Goal: Navigation & Orientation: Find specific page/section

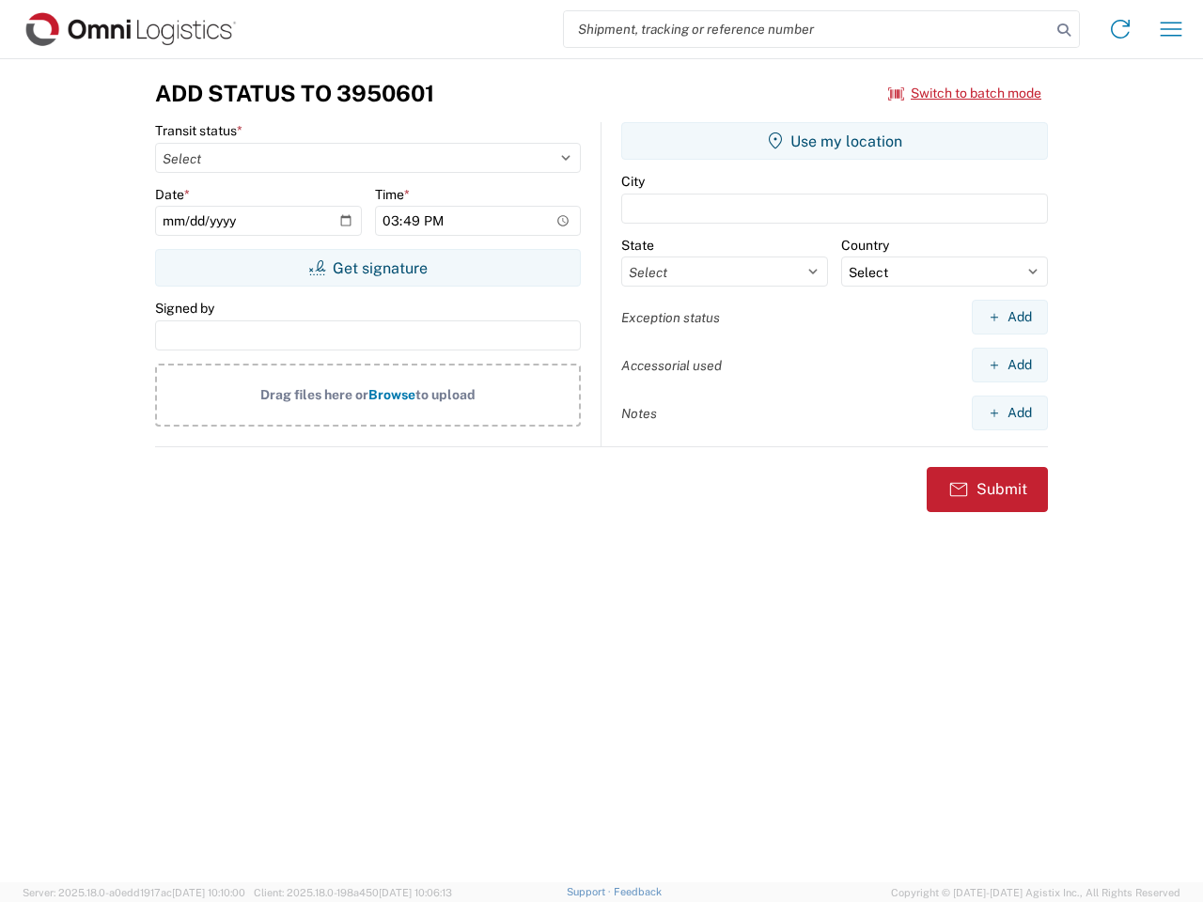
click at [807, 29] on input "search" at bounding box center [807, 29] width 487 height 36
click at [1064, 30] on icon at bounding box center [1063, 30] width 26 height 26
click at [1120, 29] on icon at bounding box center [1120, 29] width 30 height 30
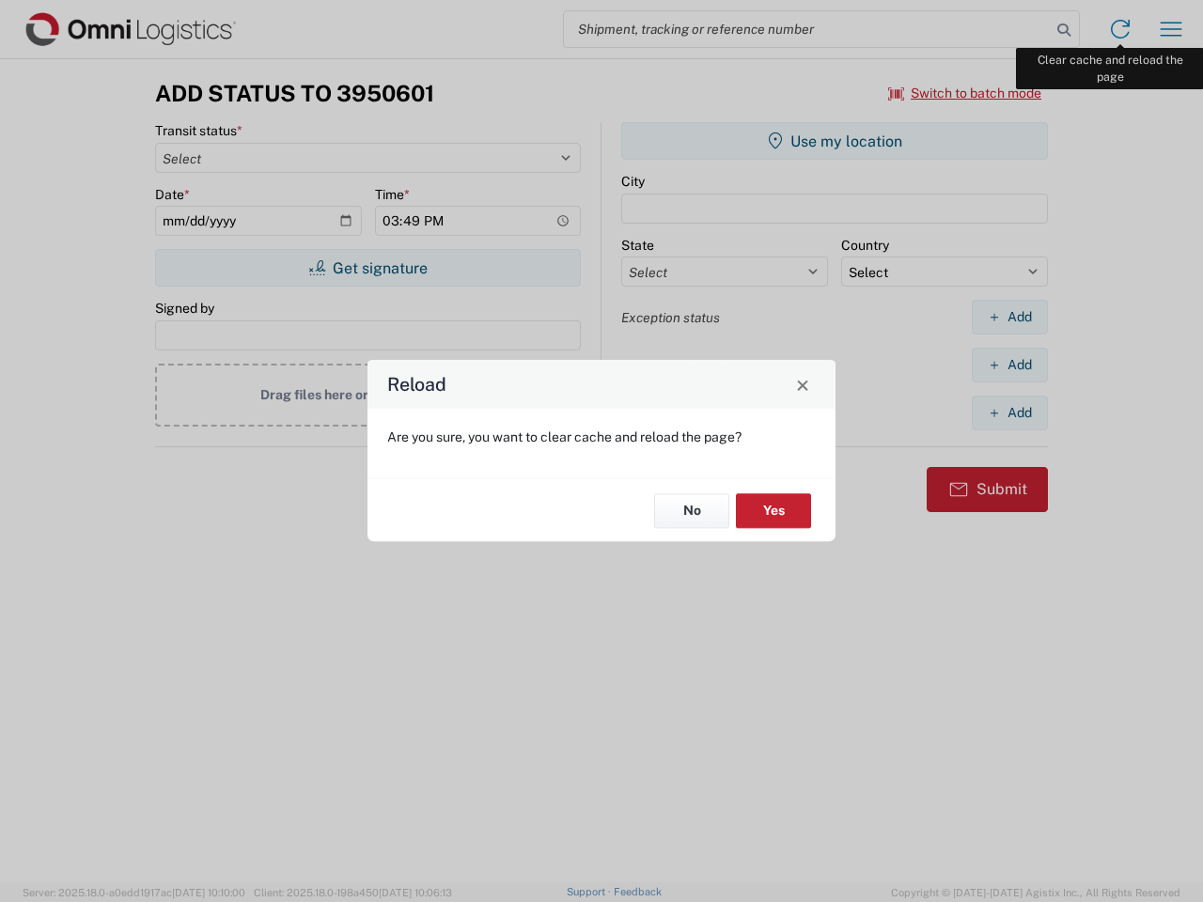
click at [1171, 29] on div "Reload Are you sure, you want to clear cache and reload the page? No Yes" at bounding box center [601, 451] width 1203 height 902
click at [965, 93] on div "Reload Are you sure, you want to clear cache and reload the page? No Yes" at bounding box center [601, 451] width 1203 height 902
click at [367, 268] on div "Reload Are you sure, you want to clear cache and reload the page? No Yes" at bounding box center [601, 451] width 1203 height 902
click at [834, 141] on div "Reload Are you sure, you want to clear cache and reload the page? No Yes" at bounding box center [601, 451] width 1203 height 902
click at [1009, 317] on div "Reload Are you sure, you want to clear cache and reload the page? No Yes" at bounding box center [601, 451] width 1203 height 902
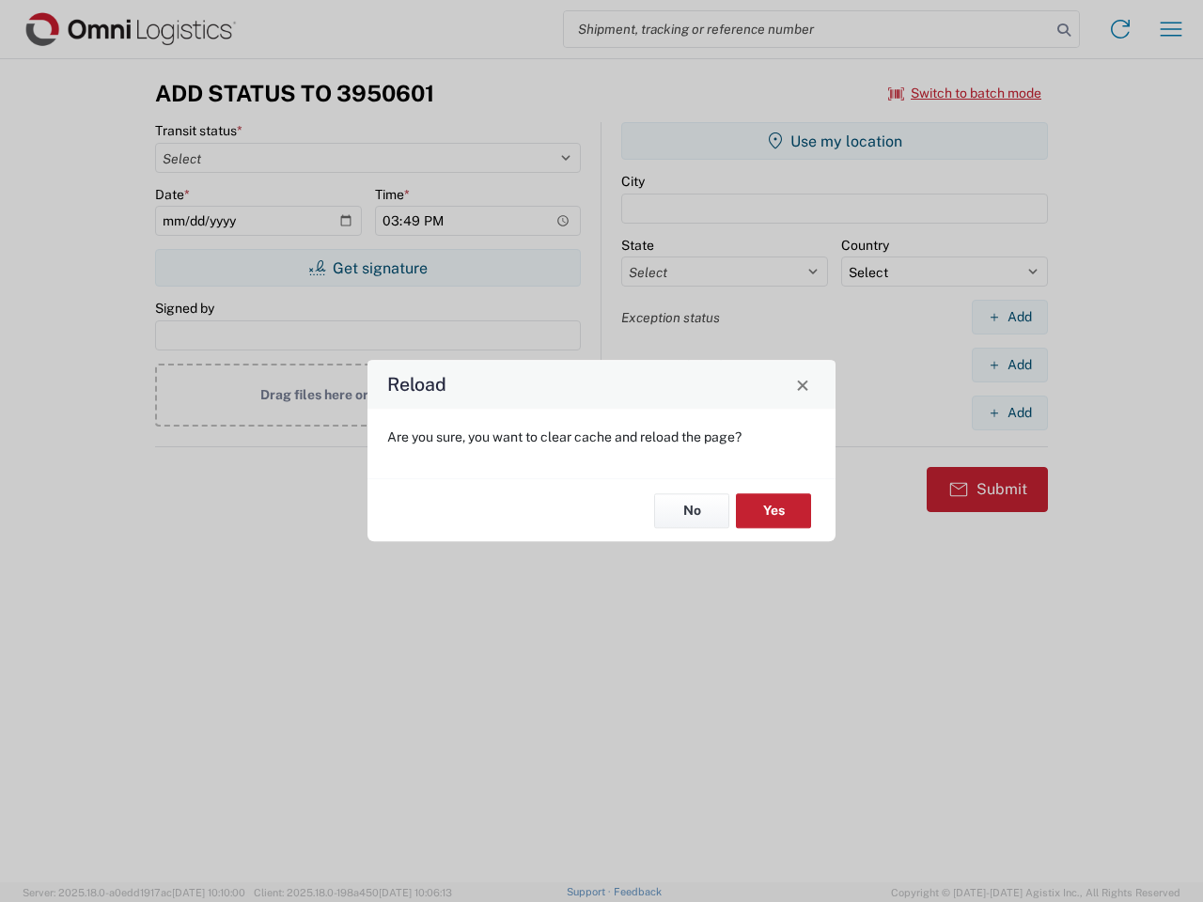
click at [1009, 365] on div "Reload Are you sure, you want to clear cache and reload the page? No Yes" at bounding box center [601, 451] width 1203 height 902
click at [1009, 412] on div "Reload Are you sure, you want to clear cache and reload the page? No Yes" at bounding box center [601, 451] width 1203 height 902
